Goal: Book appointment/travel/reservation

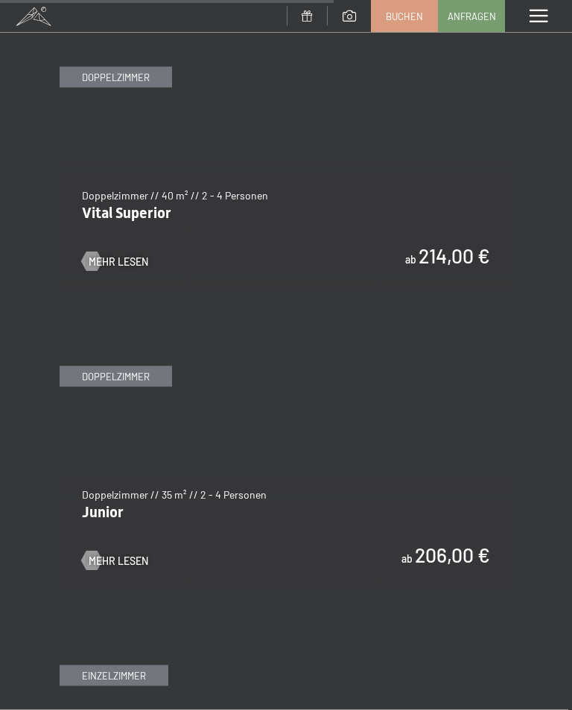
scroll to position [3233, 0]
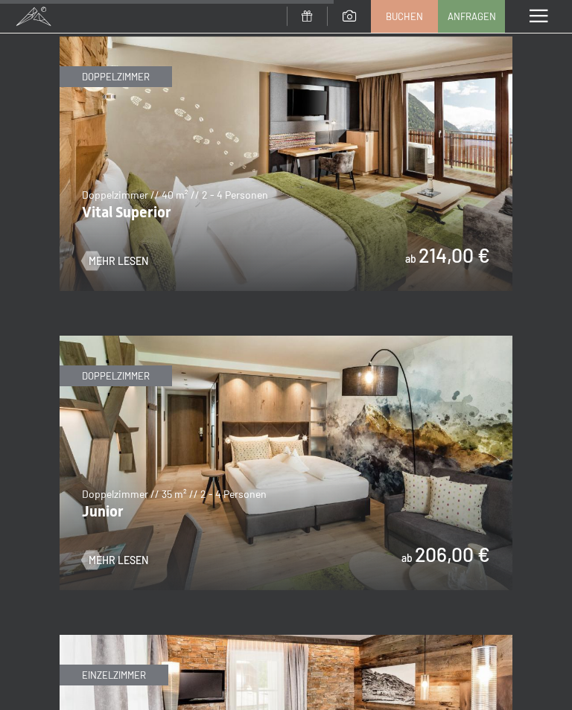
click at [103, 254] on span "Mehr Lesen" at bounding box center [119, 261] width 60 height 15
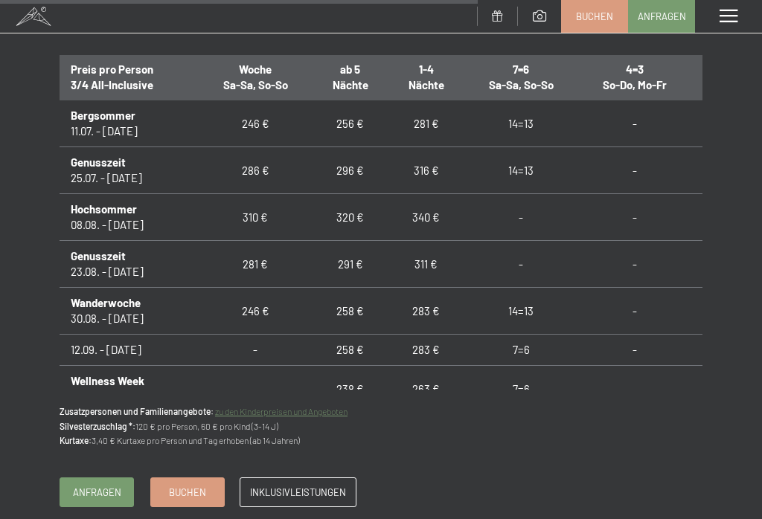
scroll to position [1137, 0]
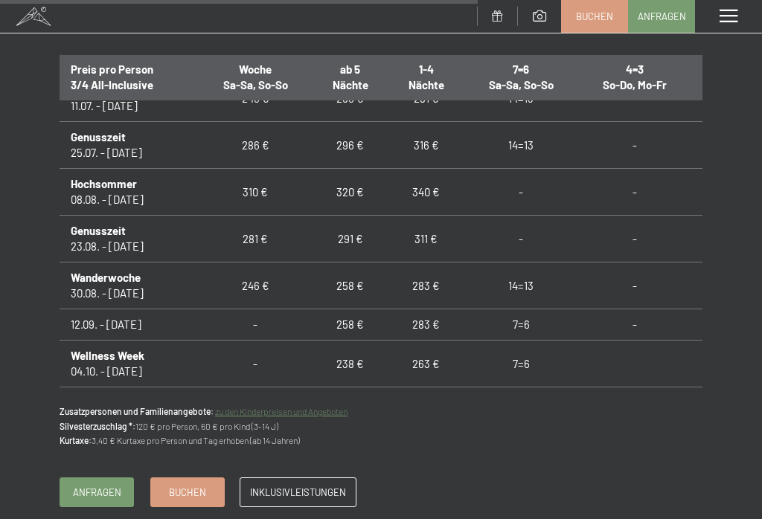
click at [571, 438] on p "Zusatzpersonen und Familienangebote: zu den Kinderpreisen und Angeboten Silvest…" at bounding box center [381, 426] width 643 height 43
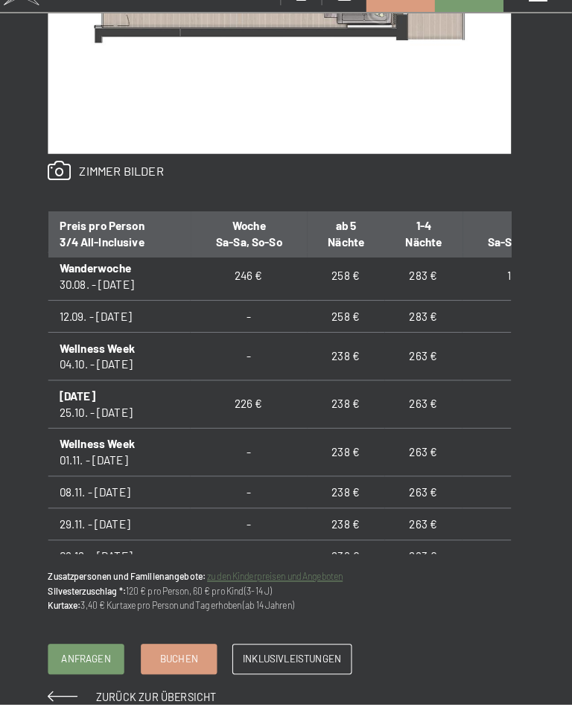
scroll to position [968, 0]
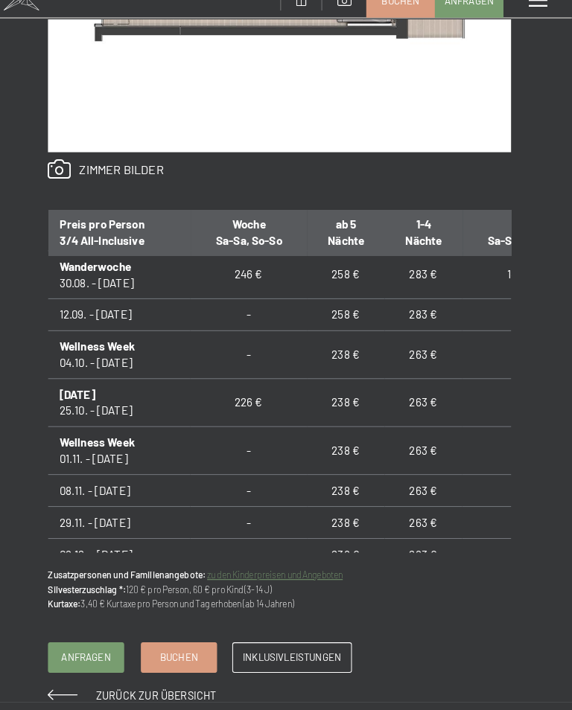
click at [518, 77] on div "Anfragen Buchen Doppelzimmer // 40 m² // 2 - 4 Personen Vital Superior ab 214,0…" at bounding box center [286, 93] width 572 height 1218
click at [530, 10] on span at bounding box center [538, 16] width 18 height 13
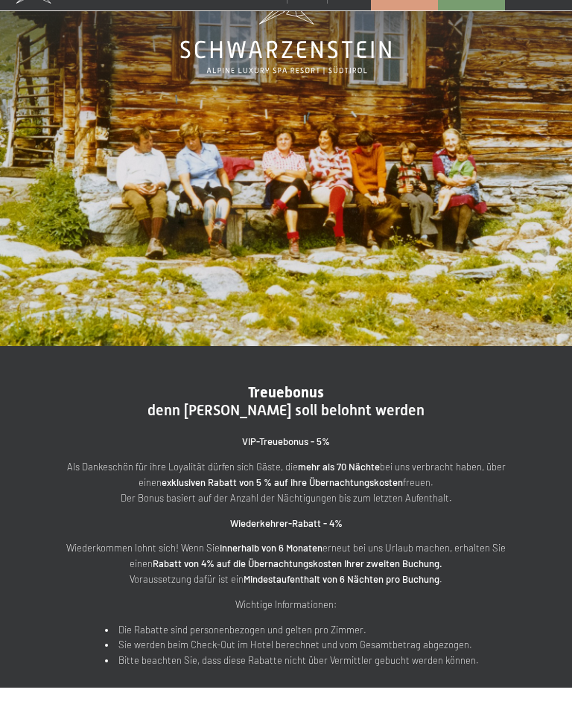
scroll to position [80, 0]
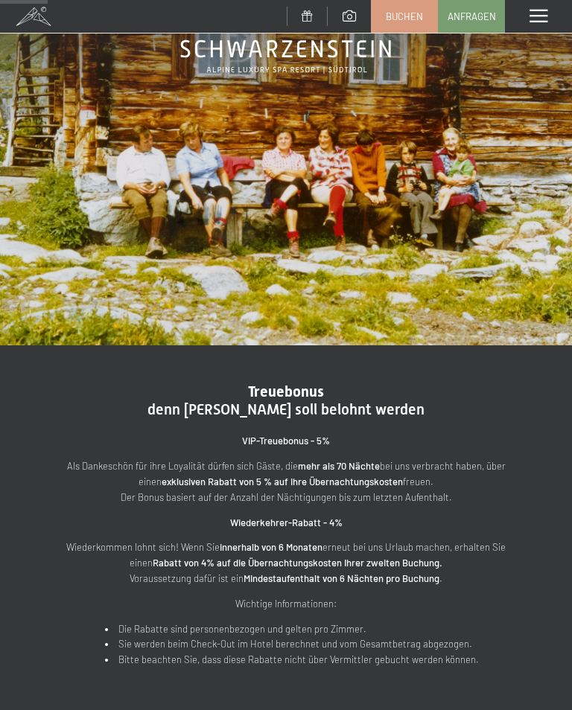
click at [534, 22] on span at bounding box center [538, 16] width 18 height 13
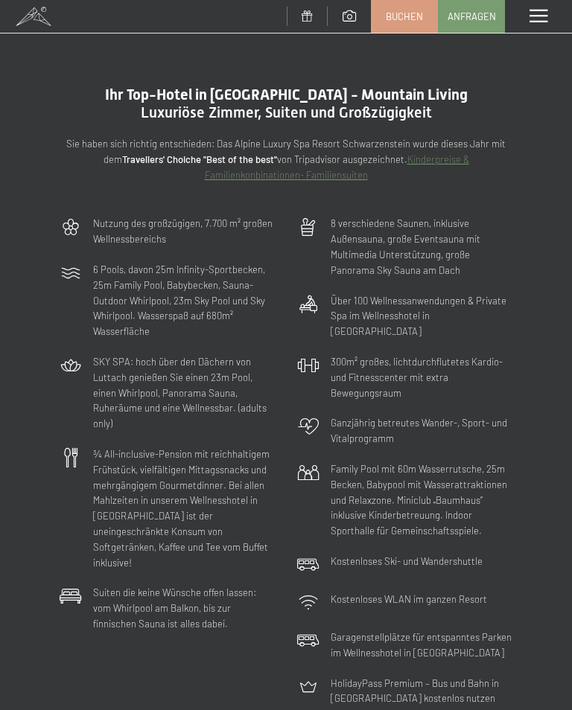
click at [530, 17] on span at bounding box center [538, 16] width 18 height 13
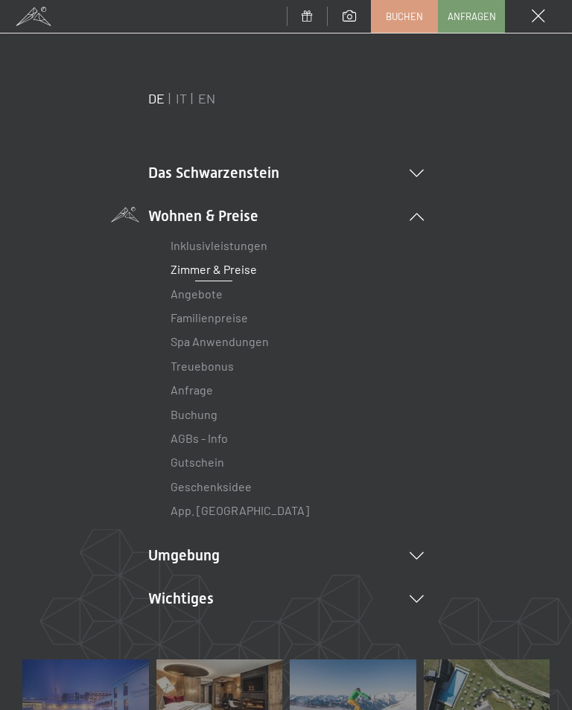
click at [220, 505] on link "App. [GEOGRAPHIC_DATA]" at bounding box center [239, 510] width 138 height 14
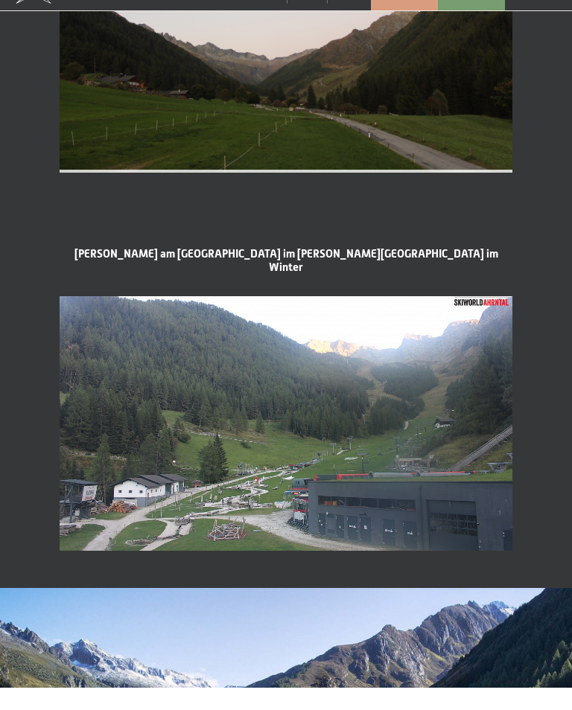
scroll to position [2058, 0]
